Goal: Obtain resource: Obtain resource

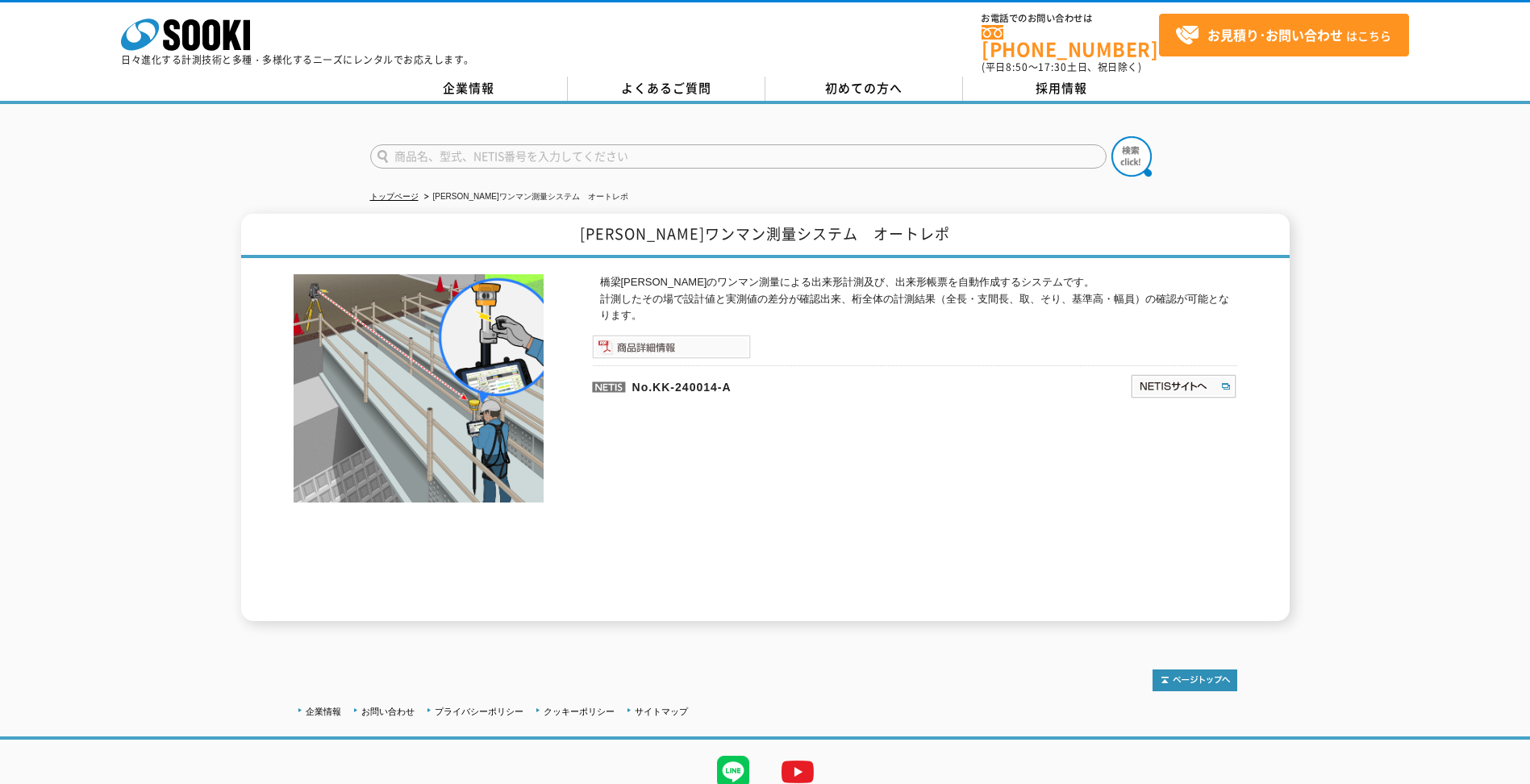
click at [709, 335] on img at bounding box center [671, 346] width 159 height 24
click at [688, 334] on img at bounding box center [671, 346] width 159 height 24
click at [705, 339] on img at bounding box center [671, 346] width 159 height 24
click at [632, 336] on img at bounding box center [671, 346] width 159 height 24
